Goal: Transaction & Acquisition: Purchase product/service

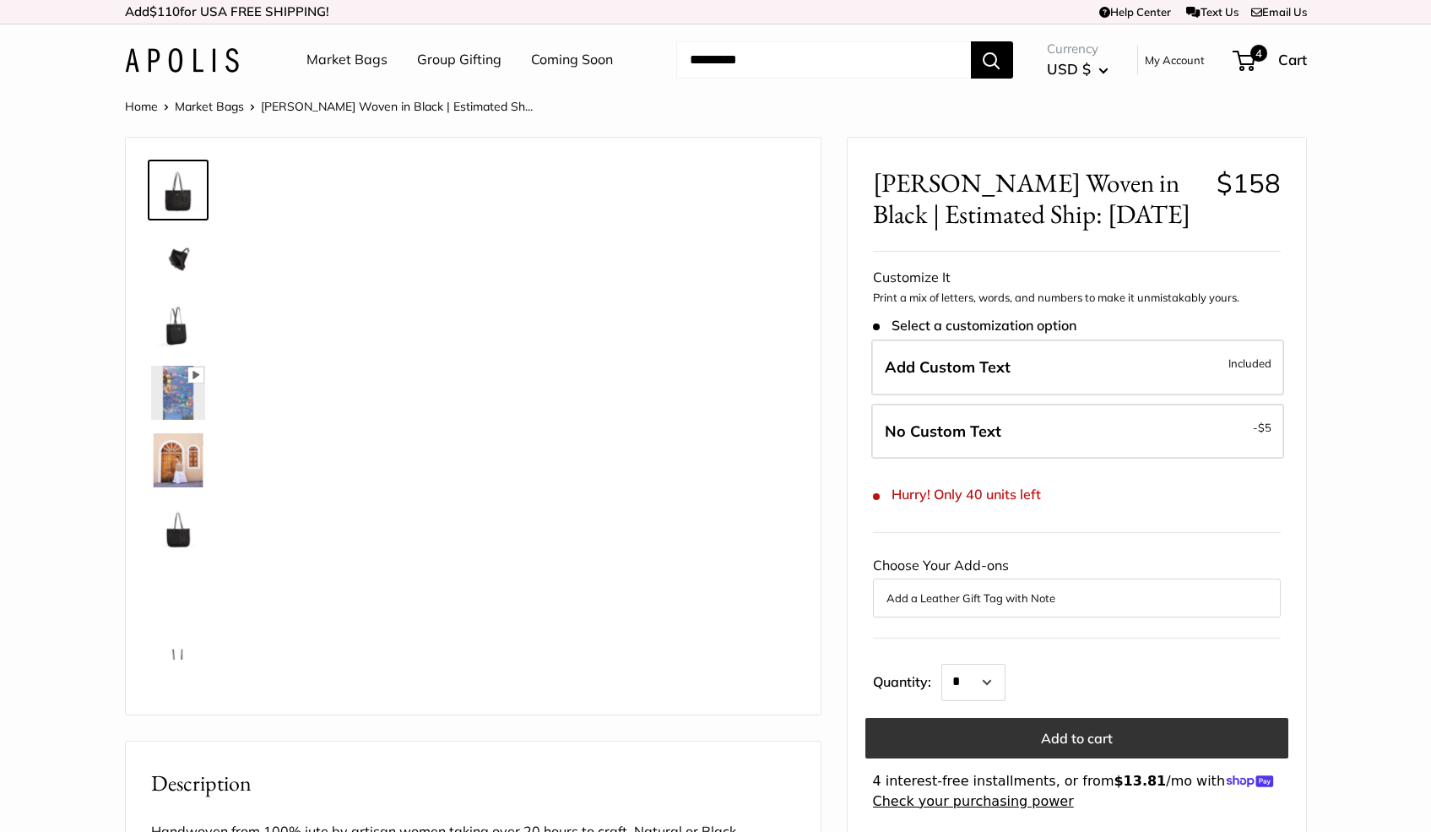
click at [1146, 737] on button "Add to cart" at bounding box center [1077, 738] width 423 height 41
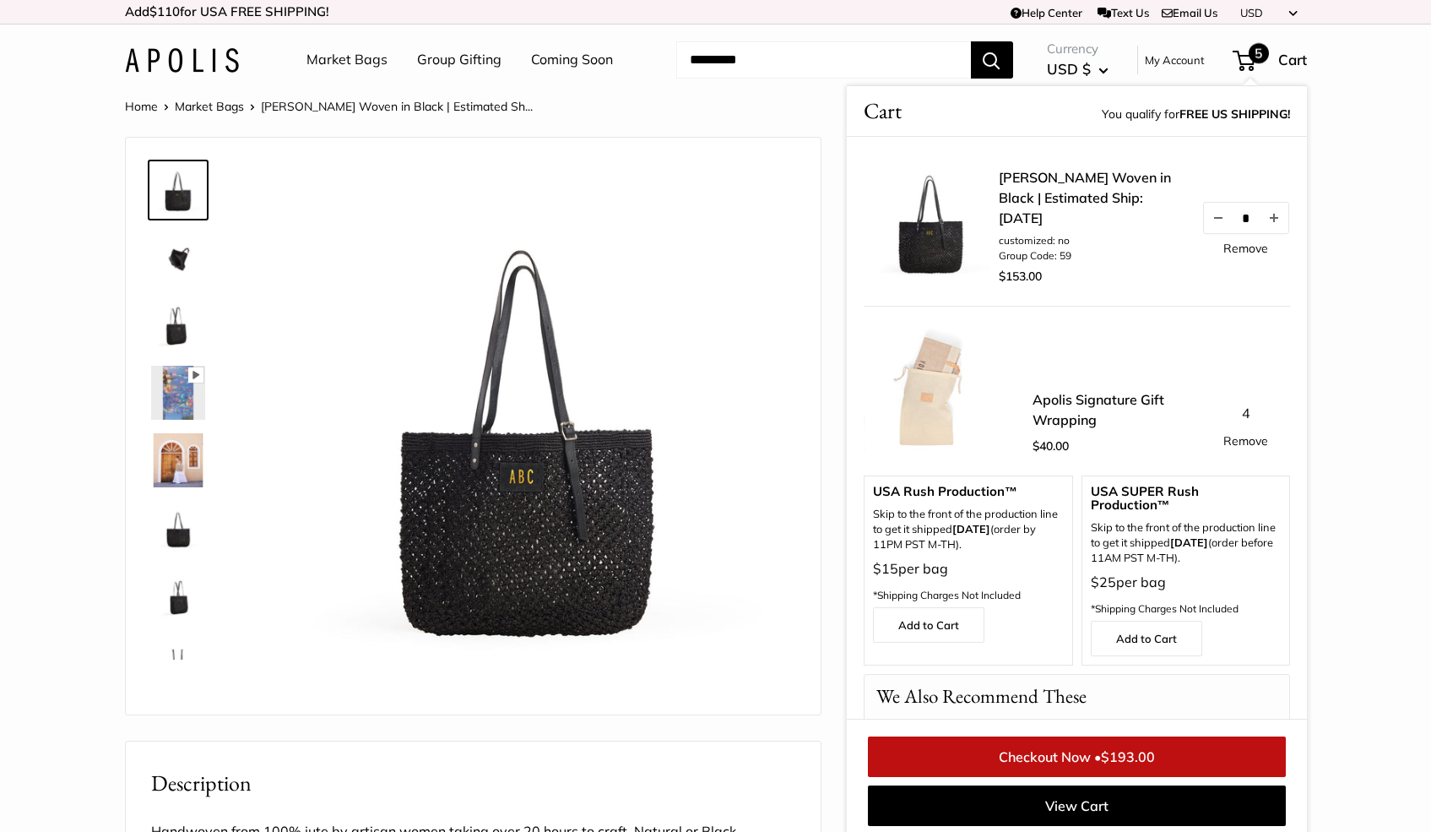
click at [1128, 753] on span "$193.00" at bounding box center [1128, 756] width 54 height 17
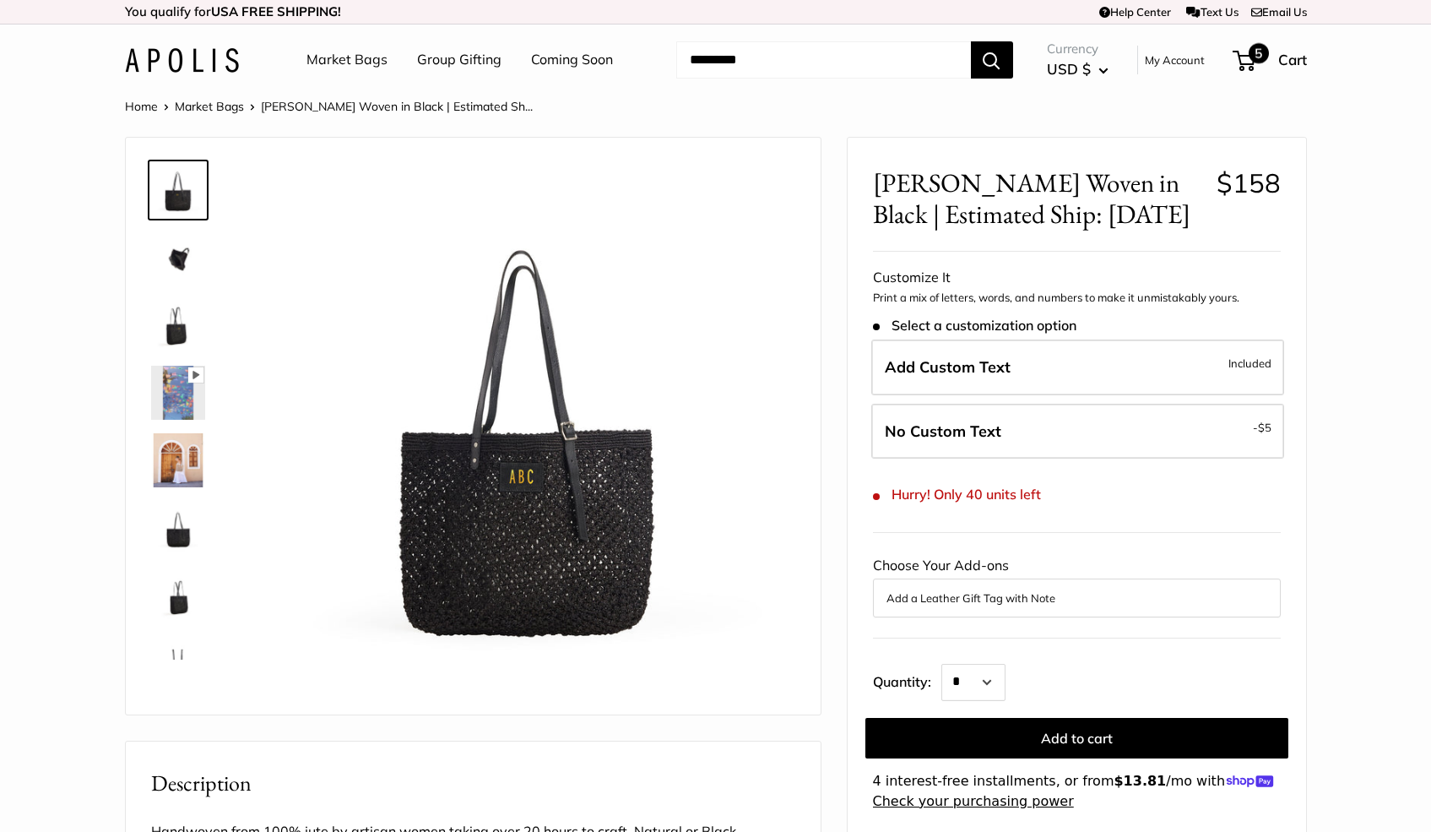
click at [1246, 64] on span "5" at bounding box center [1244, 61] width 23 height 20
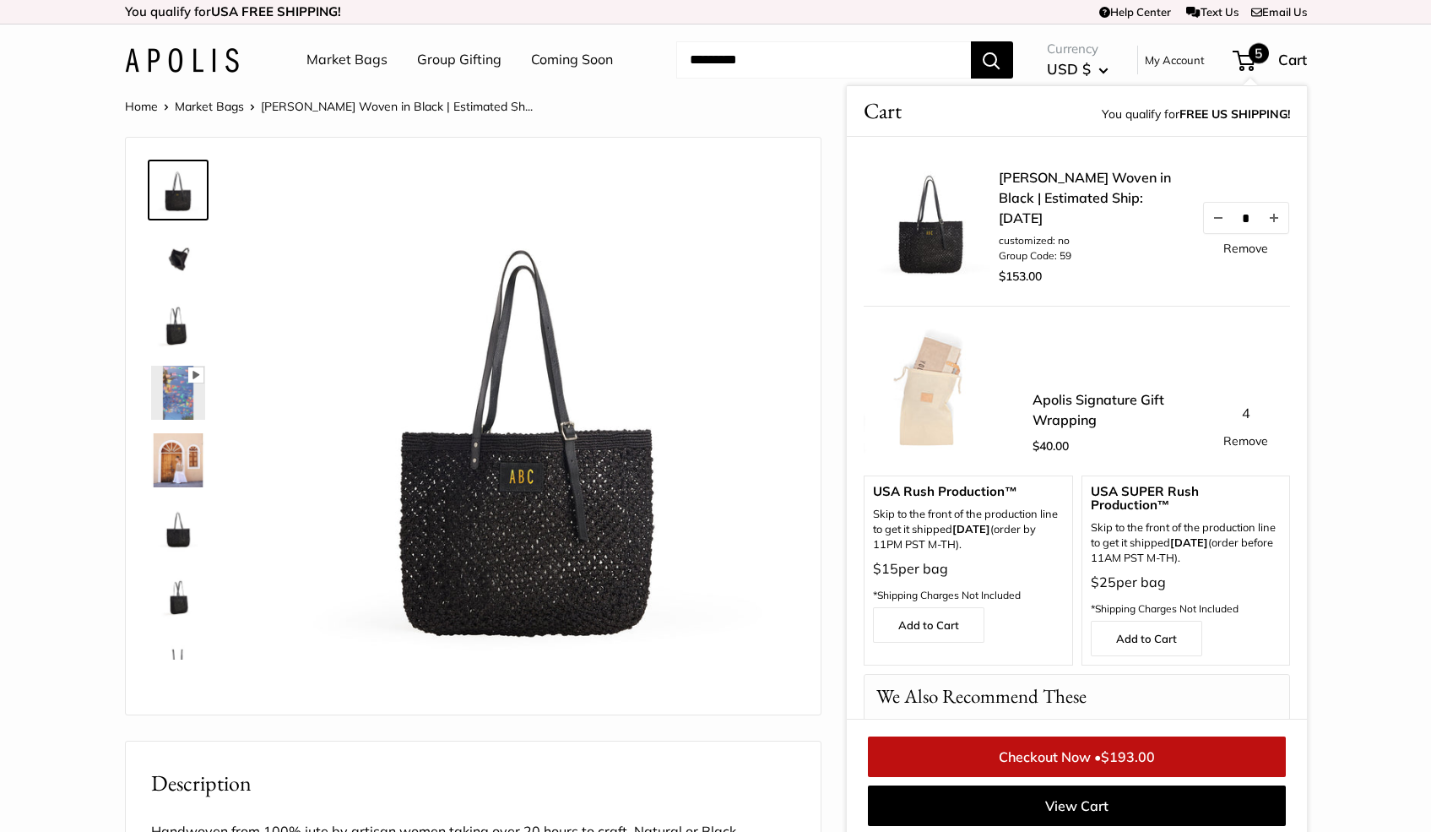
scroll to position [7, 0]
